Goal: Information Seeking & Learning: Understand process/instructions

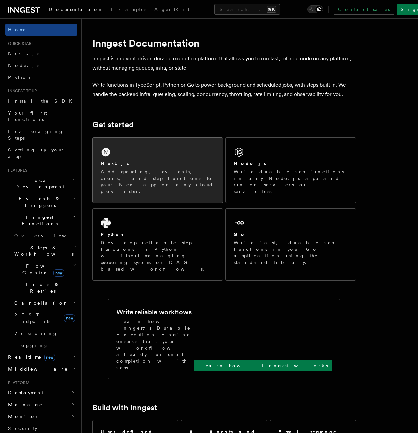
click at [163, 152] on div "Next.js Add queueing, events, crons, and step functions to your Next app on any…" at bounding box center [158, 169] width 130 height 65
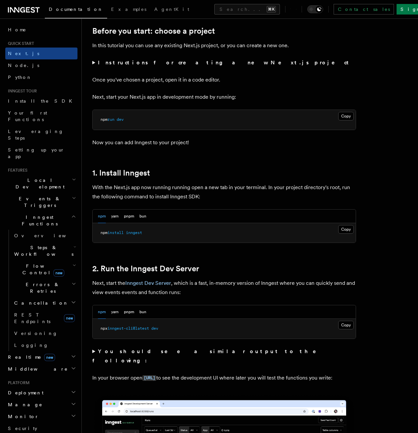
scroll to position [232, 0]
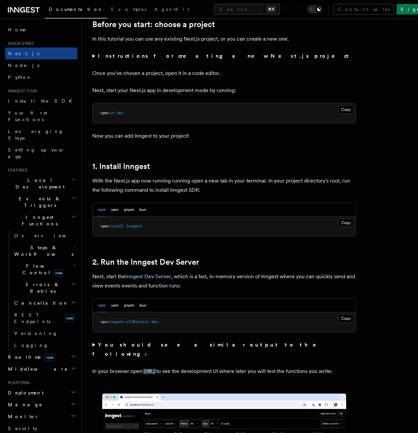
click at [102, 227] on span "npm" at bounding box center [104, 226] width 7 height 5
drag, startPoint x: 102, startPoint y: 227, endPoint x: 137, endPoint y: 227, distance: 35.3
click at [138, 227] on span "npm install inngest" at bounding box center [122, 226] width 42 height 5
copy span "npm install inngest"
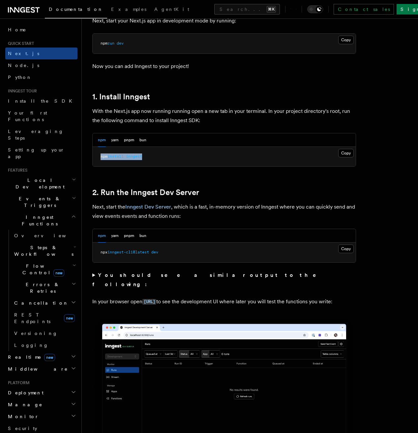
scroll to position [318, 0]
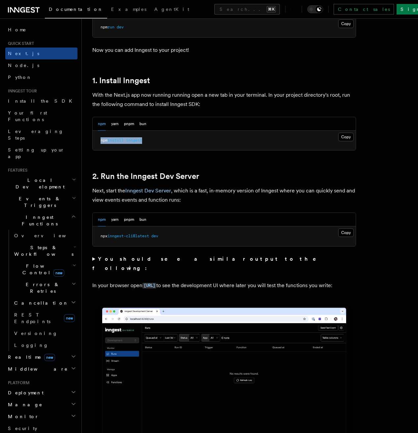
click at [139, 259] on strong "You should see a similar output to the following:" at bounding box center [208, 262] width 233 height 15
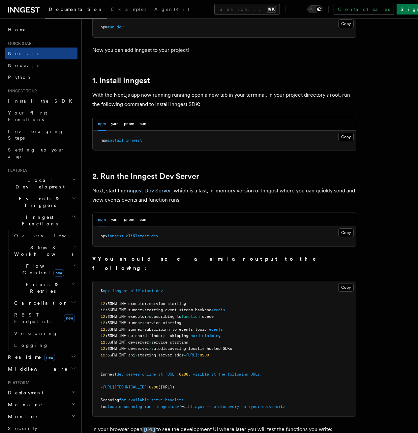
click at [133, 258] on strong "You should see a similar output to the following:" at bounding box center [208, 262] width 233 height 15
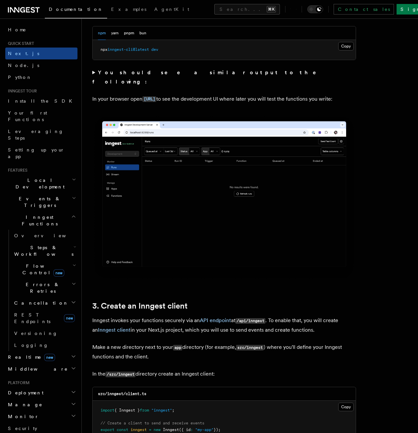
scroll to position [384, 0]
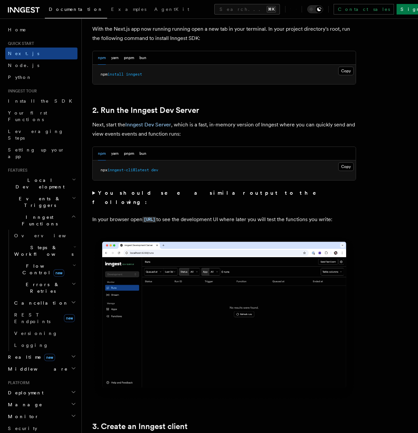
click at [181, 194] on strong "You should see a similar output to the following:" at bounding box center [208, 197] width 233 height 15
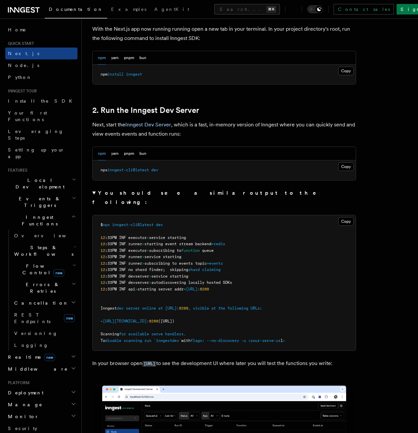
click at [172, 193] on strong "You should see a similar output to the following:" at bounding box center [208, 197] width 233 height 15
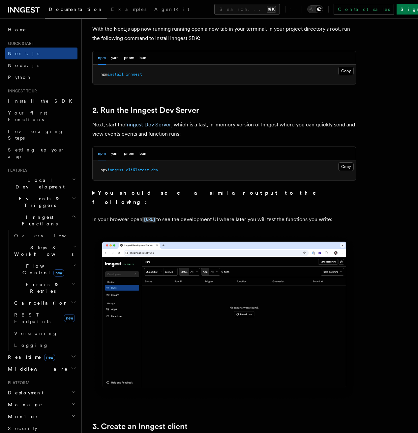
click at [105, 170] on span "npx" at bounding box center [104, 169] width 7 height 5
drag, startPoint x: 105, startPoint y: 170, endPoint x: 160, endPoint y: 170, distance: 55.1
click at [158, 170] on span "npx inngest-cli@latest dev" at bounding box center [130, 169] width 58 height 5
copy span "npx inngest-cli@latest dev"
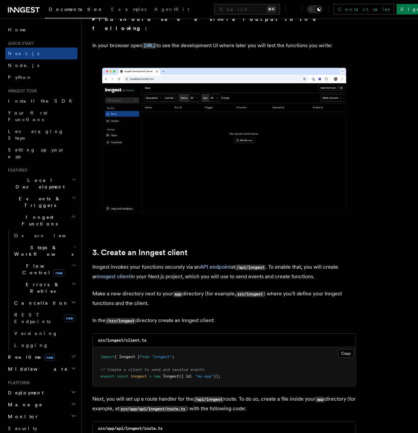
scroll to position [697, 0]
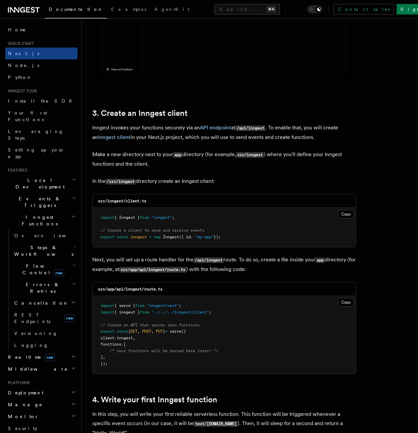
click at [104, 218] on span "import" at bounding box center [108, 217] width 14 height 5
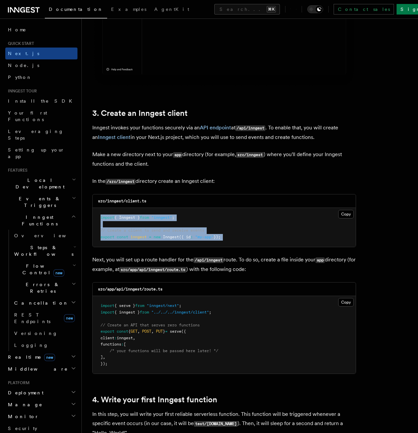
drag, startPoint x: 104, startPoint y: 218, endPoint x: 233, endPoint y: 236, distance: 129.8
click at [233, 236] on pre "import { Inngest } from "inngest" ; // Create a client to send and receive even…" at bounding box center [224, 227] width 263 height 39
copy code "import { Inngest } from "inngest" ; // Create a client to send and receive even…"
click at [129, 367] on pre "import { serve } from "inngest/next" ; import { inngest } from "../../../innges…" at bounding box center [224, 334] width 263 height 77
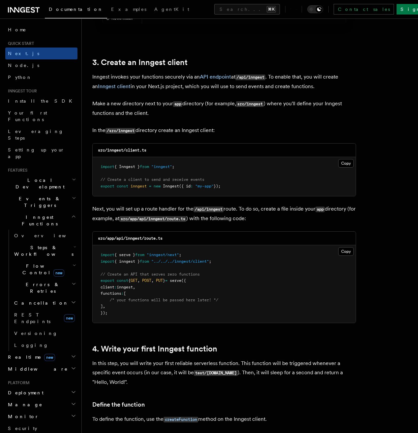
scroll to position [789, 0]
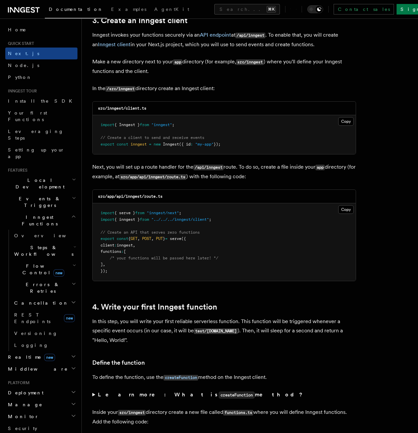
click at [159, 210] on pre "import { serve } from "inngest/next" ; import { inngest } from "../../../innges…" at bounding box center [224, 241] width 263 height 77
copy code "import { serve } from "inngest/next" ;"
click at [104, 221] on span "import" at bounding box center [108, 219] width 14 height 5
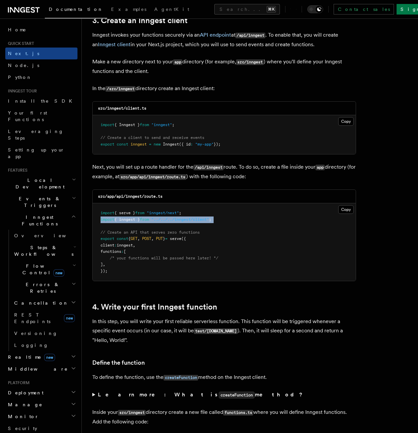
drag, startPoint x: 104, startPoint y: 221, endPoint x: 229, endPoint y: 221, distance: 124.6
click at [229, 221] on pre "import { serve } from "inngest/next" ; import { inngest } from "../../../innges…" at bounding box center [224, 241] width 263 height 77
copy code "import { inngest } from "../../../inngest/client" ;"
click at [274, 176] on p "Next, you will set up a route handler for the /api/inngest route. To do so, cre…" at bounding box center [224, 171] width 264 height 19
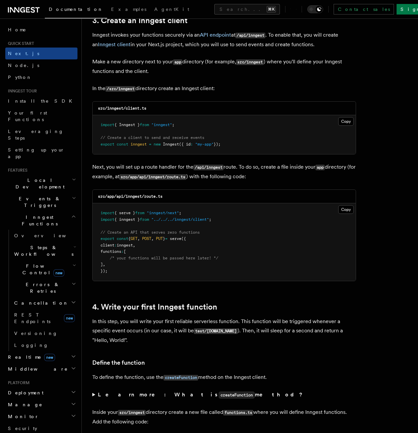
click at [274, 176] on p "Next, you will set up a route handler for the /api/inngest route. To do so, cre…" at bounding box center [224, 171] width 264 height 19
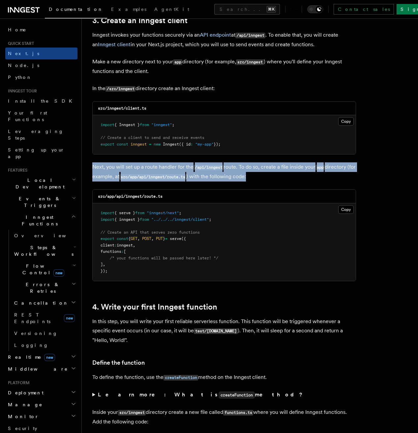
click at [288, 178] on p "Next, you will set up a route handler for the /api/inngest route. To do so, cre…" at bounding box center [224, 171] width 264 height 19
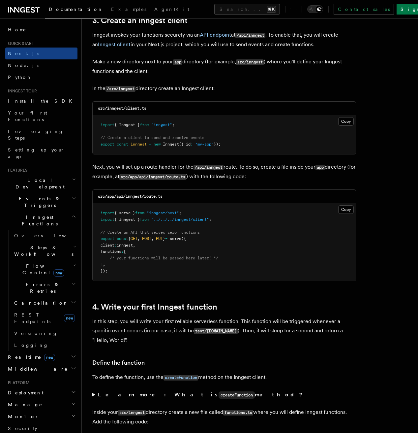
click at [288, 178] on p "Next, you will set up a route handler for the /api/inngest route. To do so, cre…" at bounding box center [224, 171] width 264 height 19
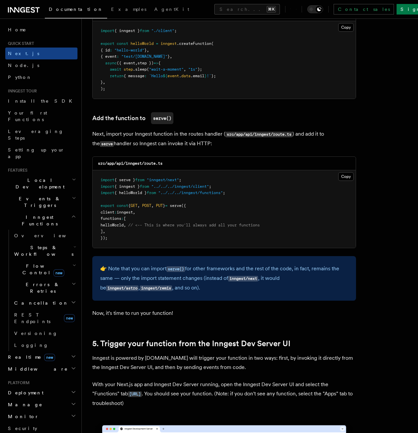
scroll to position [1228, 0]
